Goal: Browse casually

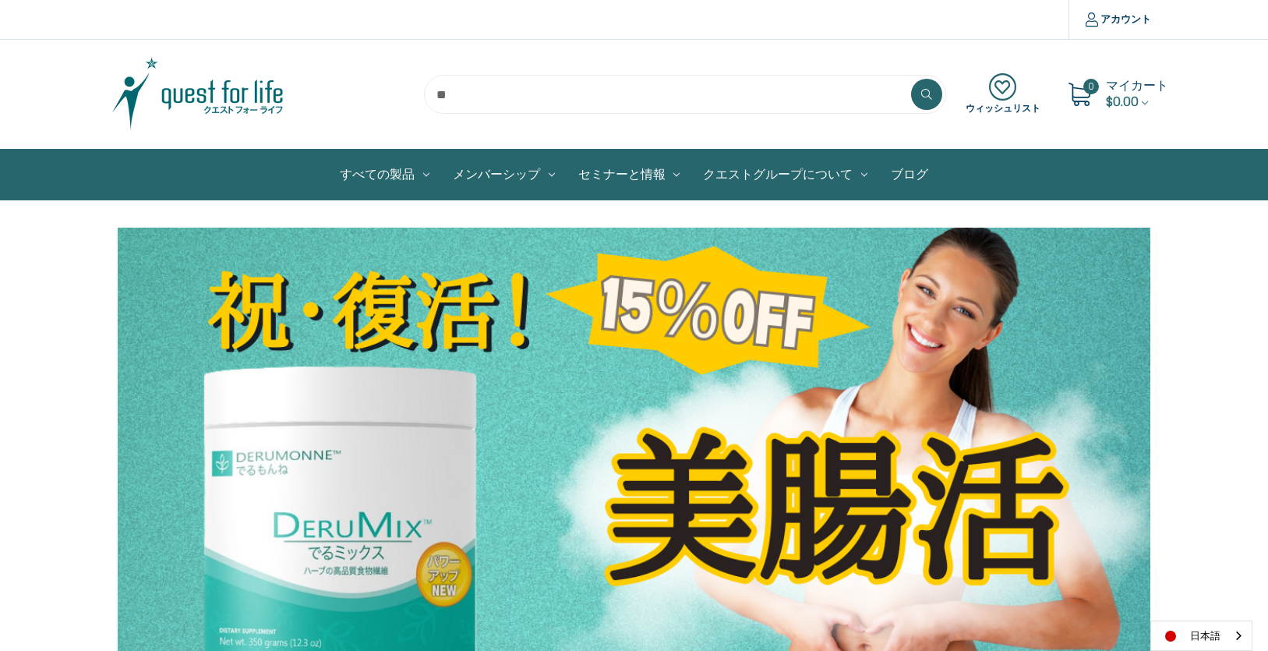
click at [186, 84] on img at bounding box center [197, 94] width 195 height 78
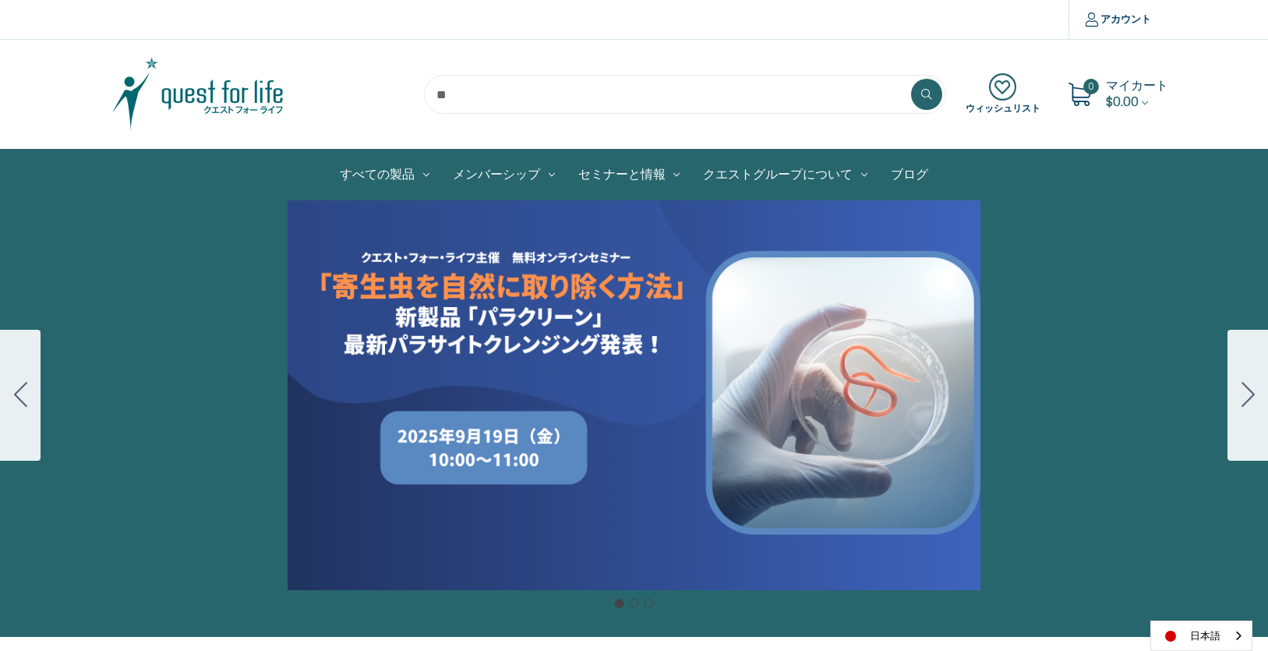
click at [504, 333] on div "Carousel Title Add a description for your carousel slide. You can use this to p…" at bounding box center [634, 395] width 1268 height 390
